Goal: Transaction & Acquisition: Purchase product/service

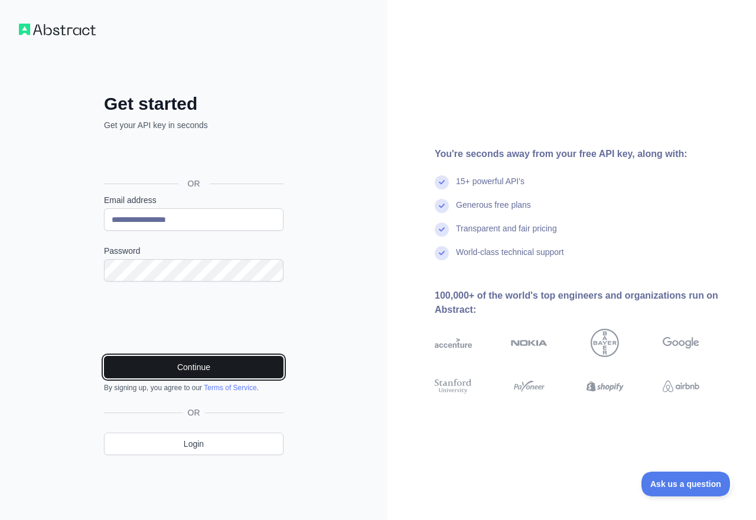
click at [180, 366] on button "Continue" at bounding box center [194, 367] width 180 height 22
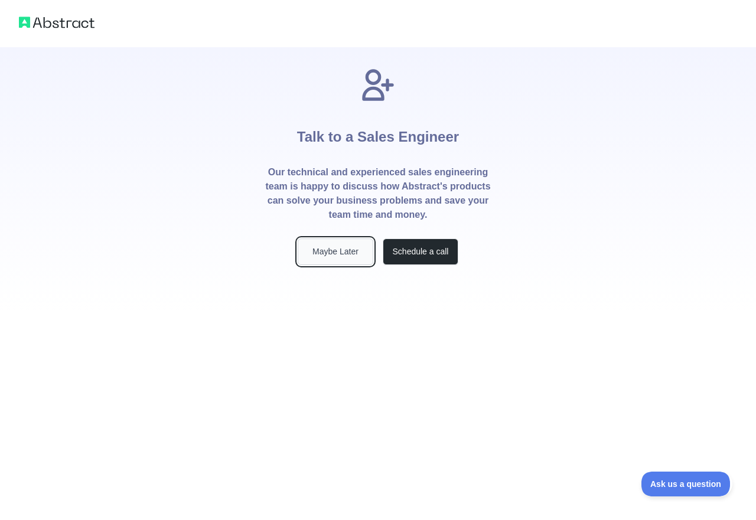
click at [323, 260] on button "Maybe Later" at bounding box center [336, 252] width 76 height 27
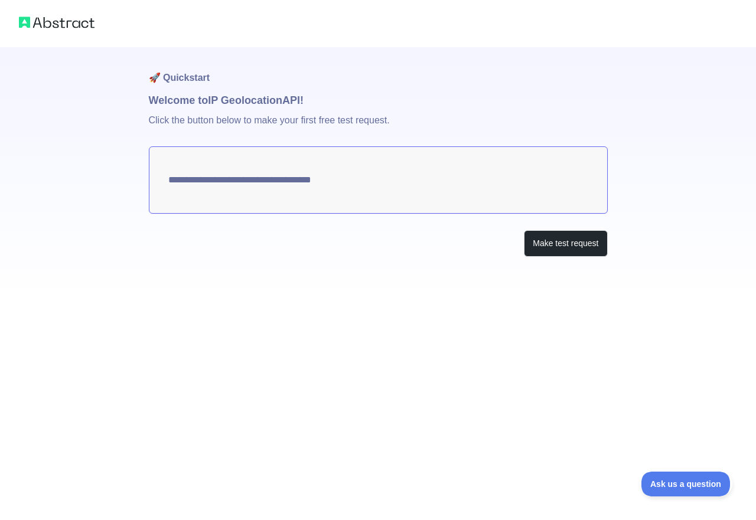
type textarea "**********"
click at [577, 246] on button "Make test request" at bounding box center [565, 243] width 83 height 27
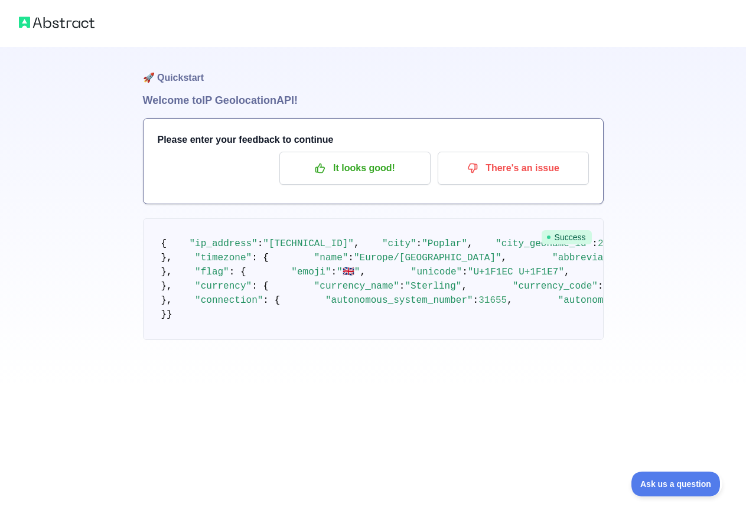
scroll to position [60, 0]
click at [371, 158] on p "It looks good!" at bounding box center [354, 168] width 133 height 20
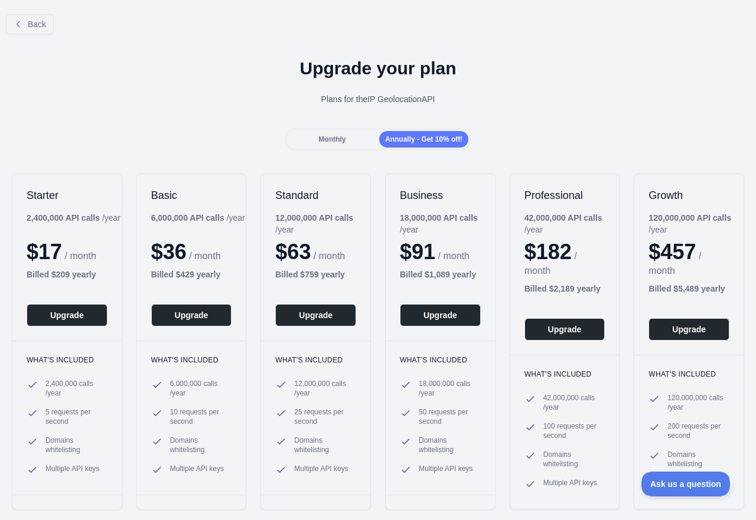
click at [329, 139] on span "Monthly" at bounding box center [331, 139] width 27 height 8
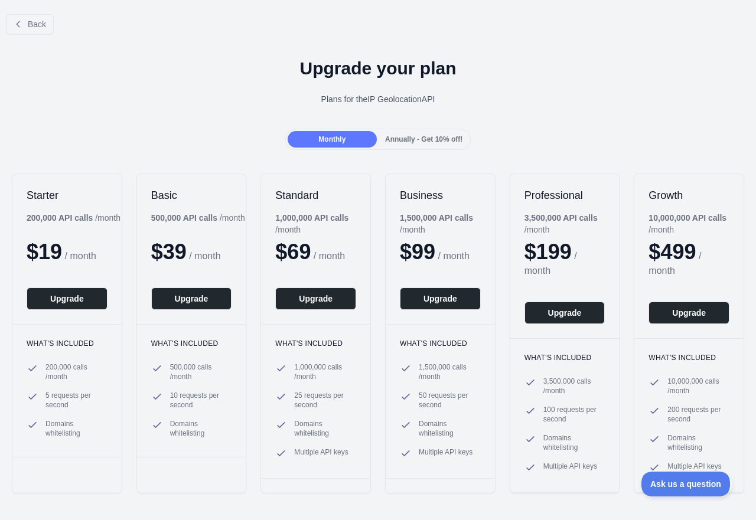
click at [413, 142] on span "Annually - Get 10% off!" at bounding box center [423, 139] width 77 height 8
